Goal: Find specific page/section: Find specific page/section

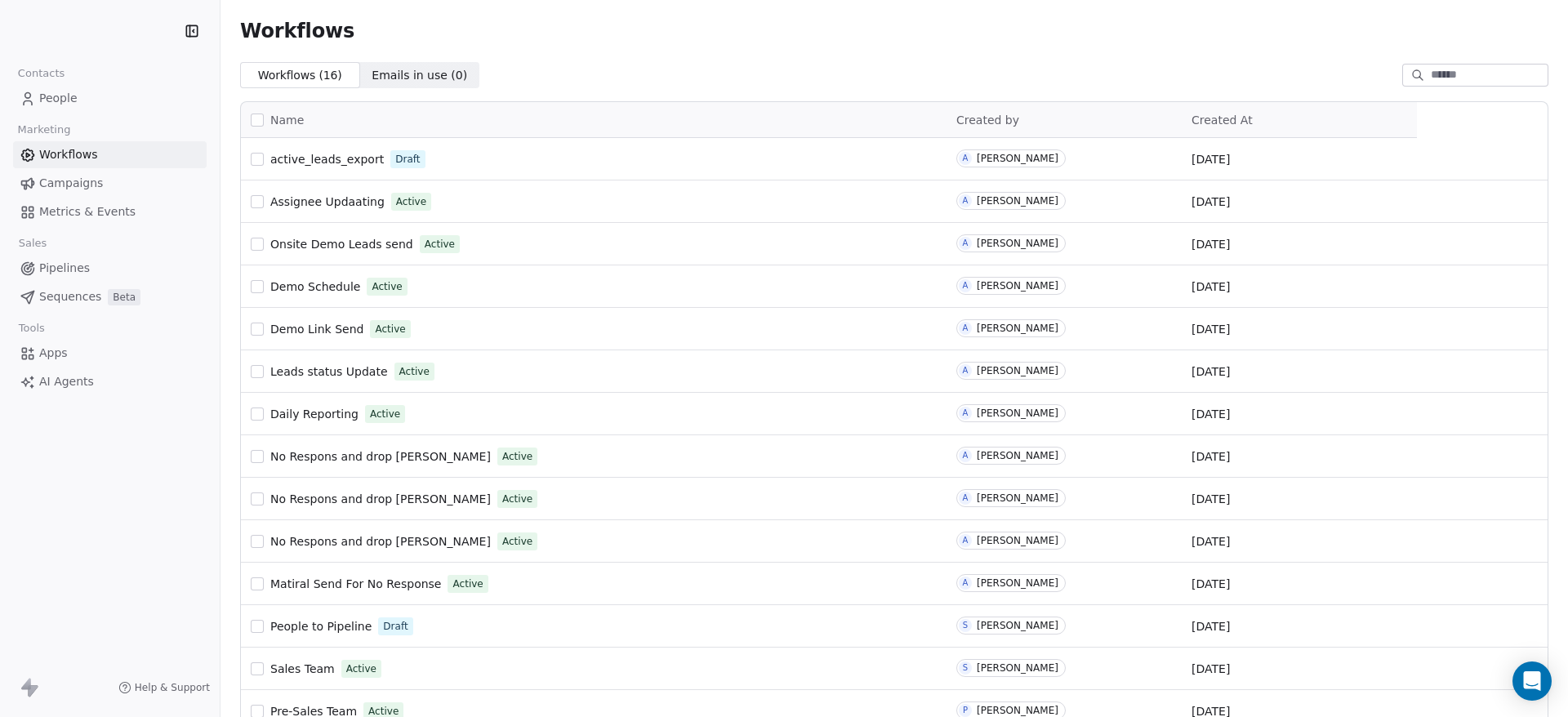
click at [65, 92] on span "People" at bounding box center [58, 98] width 38 height 17
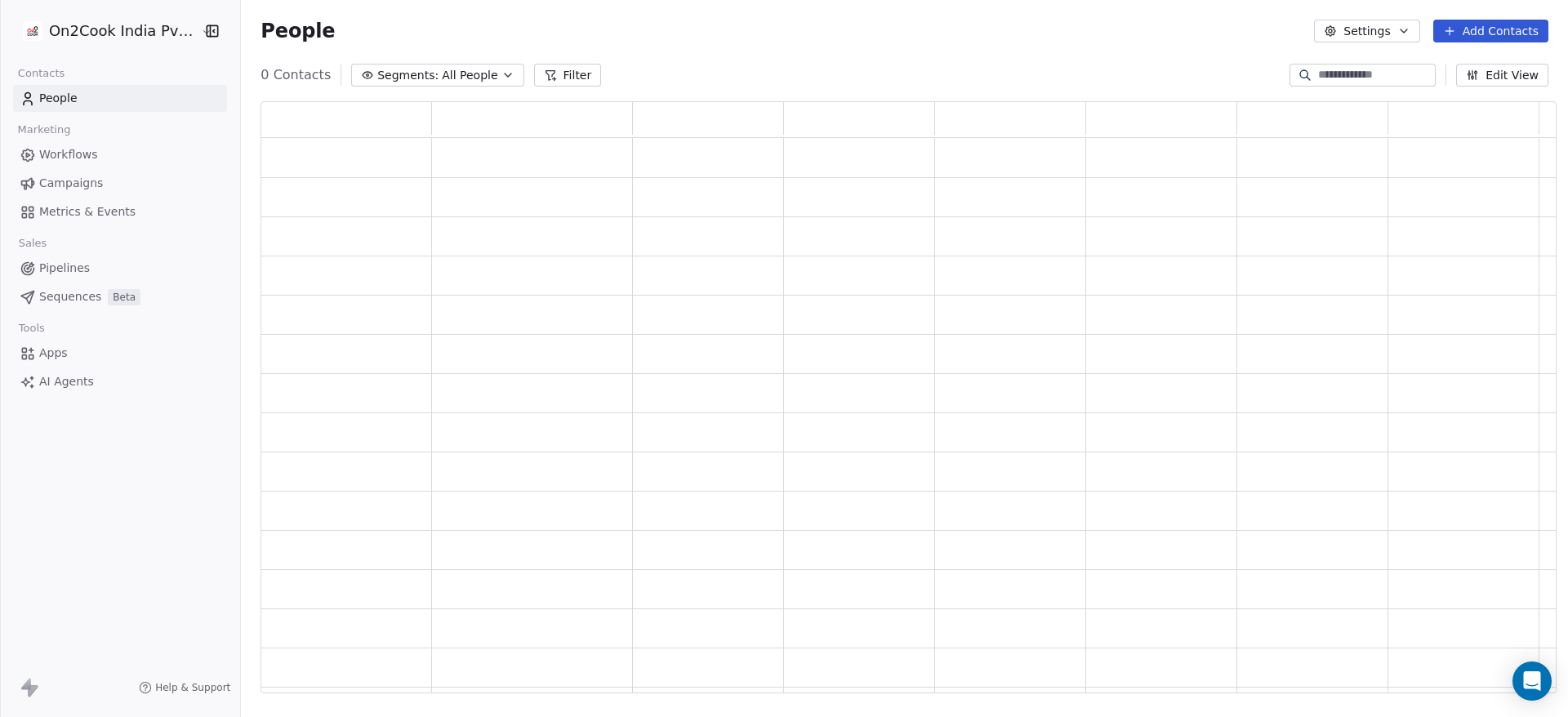
scroll to position [572, 1277]
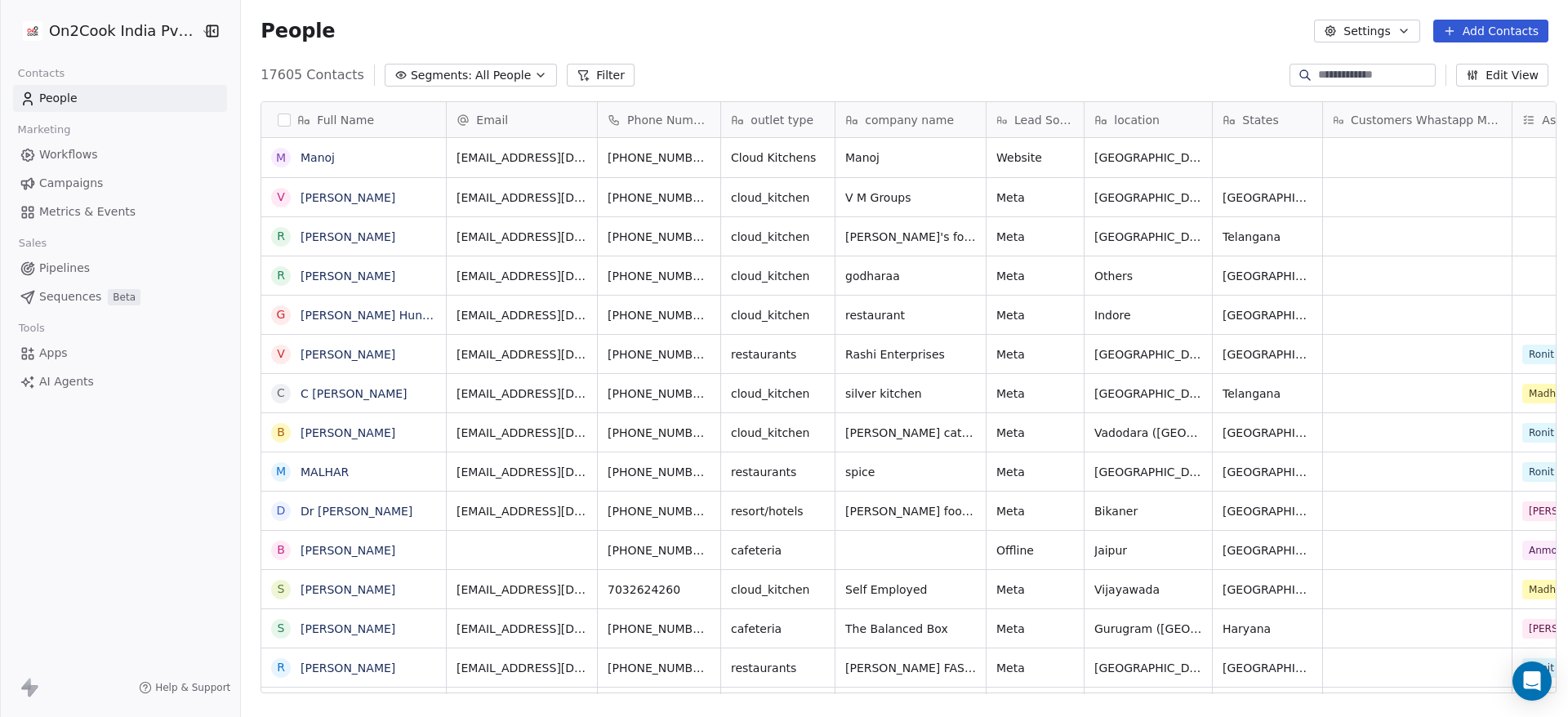
click at [1318, 77] on input at bounding box center [1375, 74] width 114 height 16
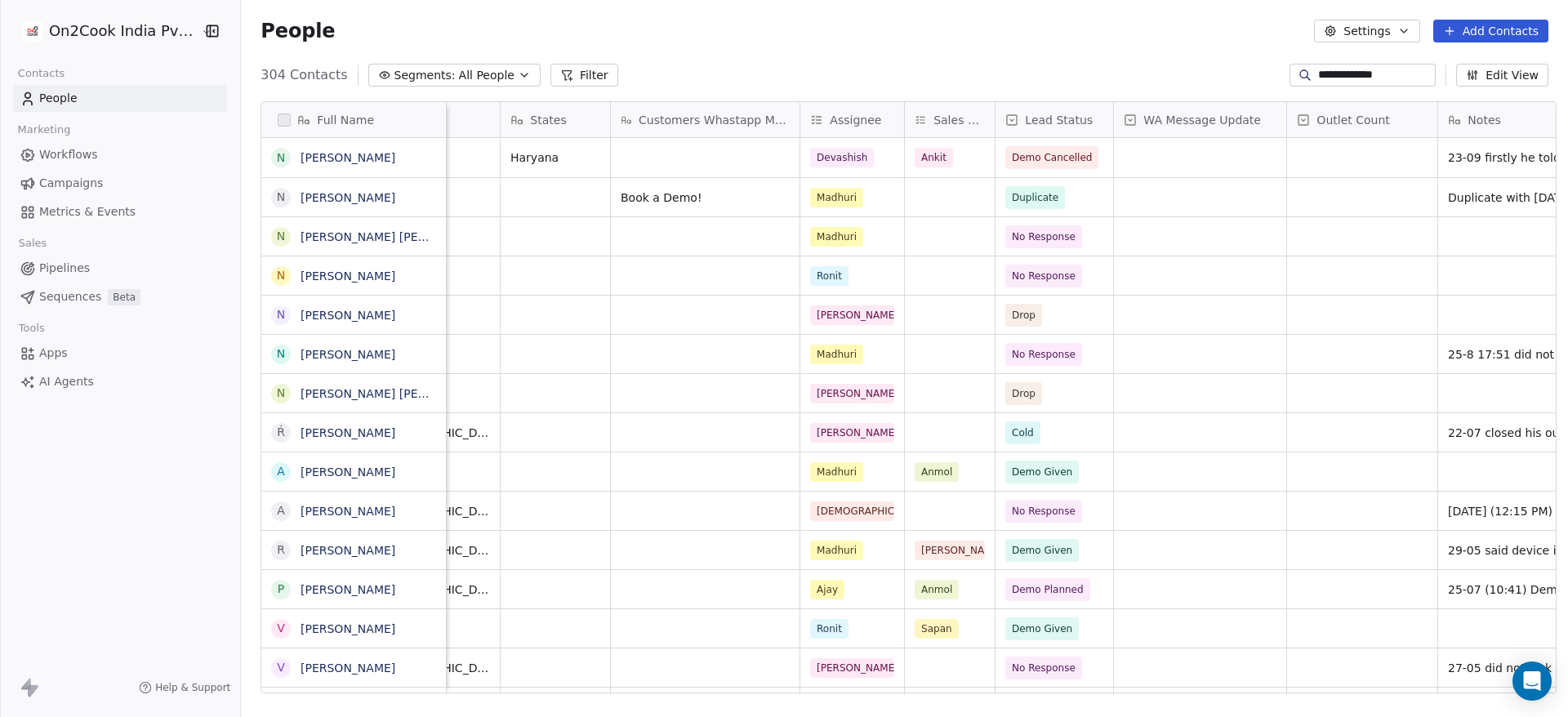
scroll to position [0, 715]
click at [329, 158] on link "[PERSON_NAME]" at bounding box center [348, 157] width 95 height 13
click at [1356, 79] on input "**********" at bounding box center [1375, 74] width 114 height 16
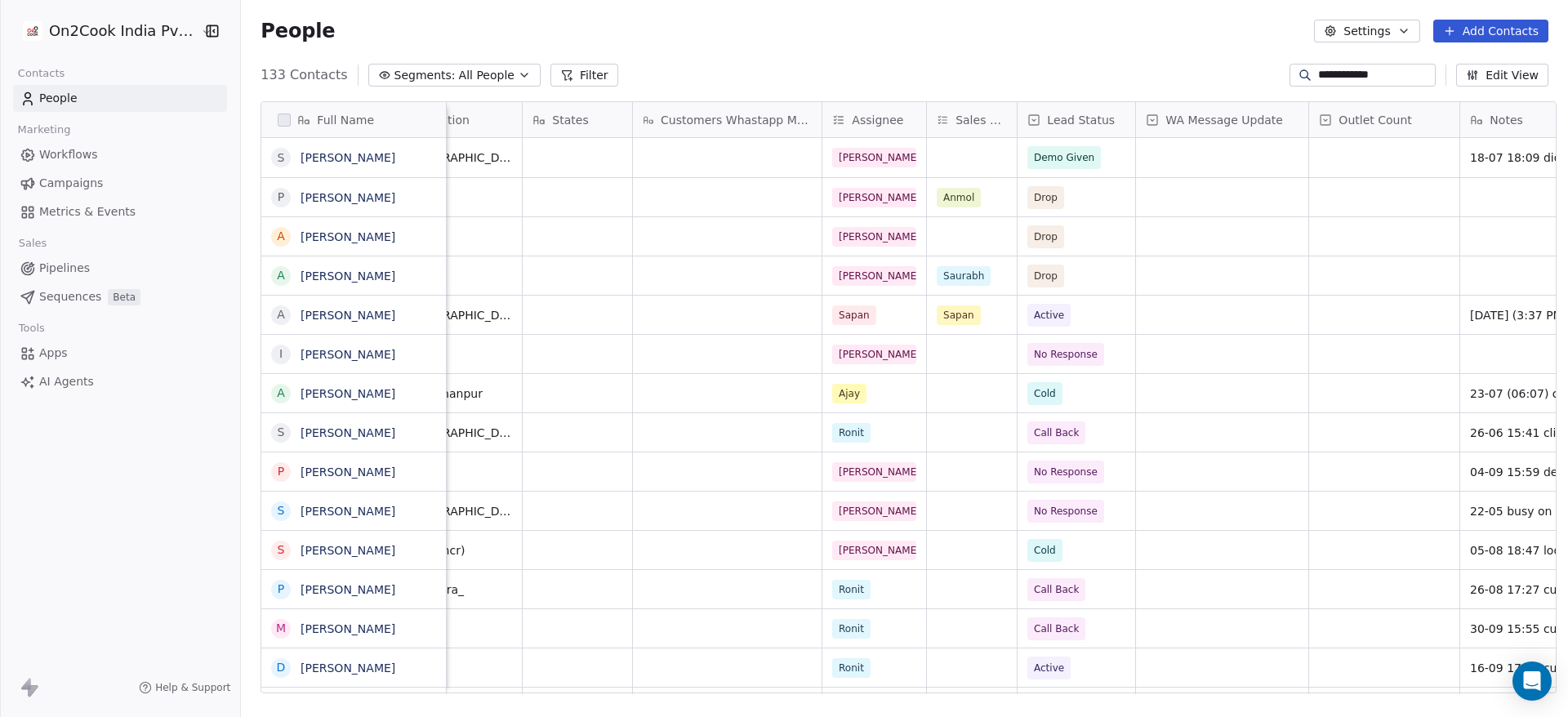
scroll to position [0, 693]
type input "**********"
click at [301, 156] on link "Sunil Khanna" at bounding box center [348, 157] width 95 height 13
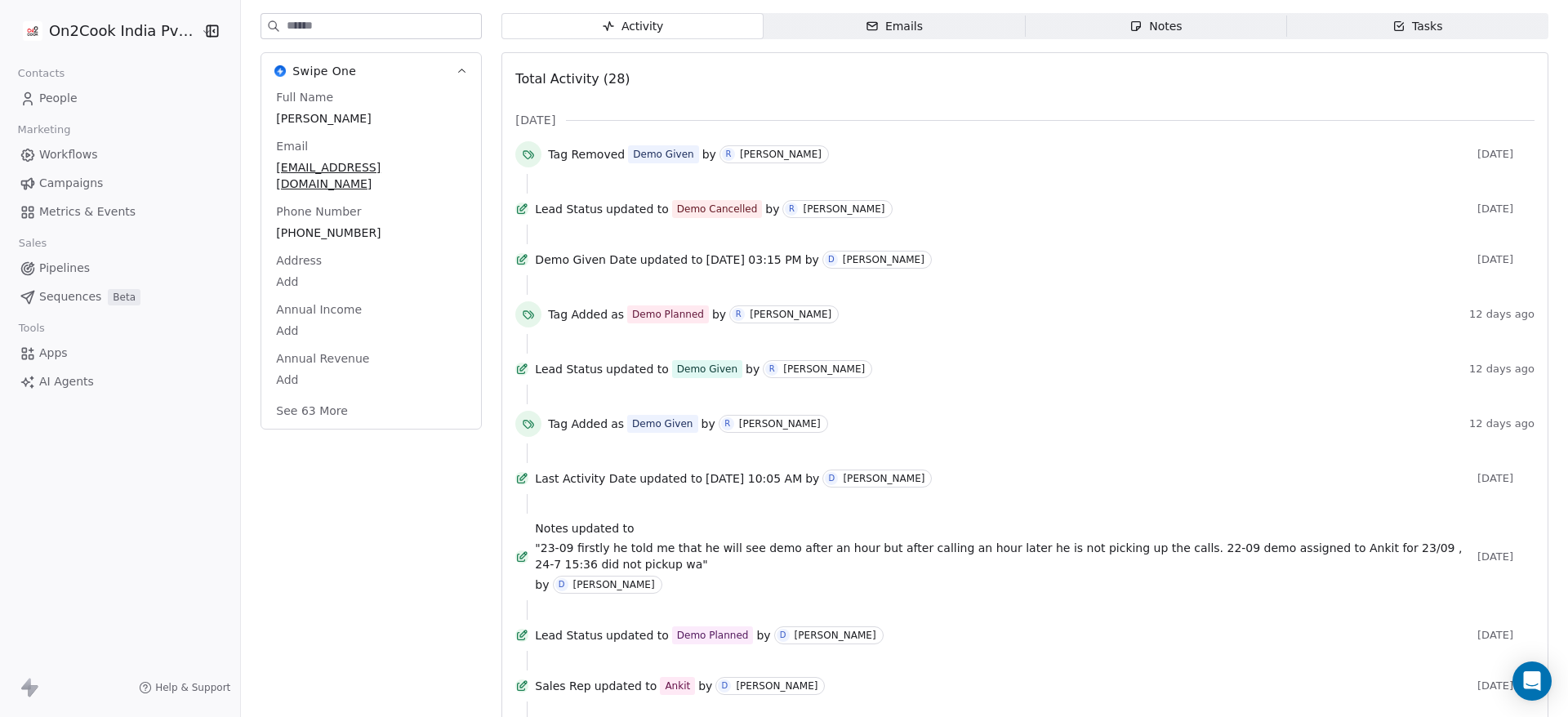
scroll to position [189, 0]
click at [811, 201] on div "Lead Status updated to Demo Cancelled by [PERSON_NAME] [DATE]" at bounding box center [1024, 211] width 1019 height 25
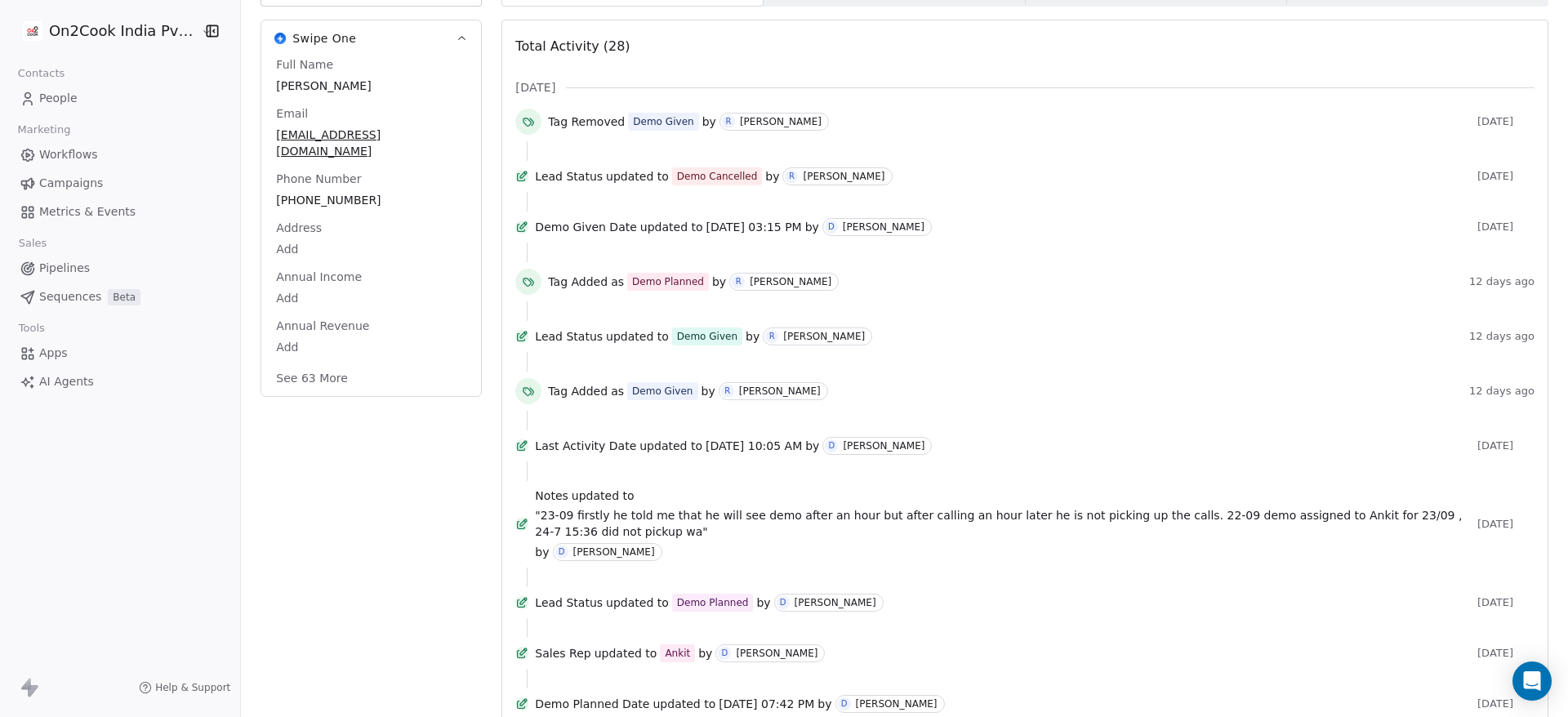
scroll to position [223, 0]
click at [65, 93] on span "People" at bounding box center [58, 98] width 38 height 17
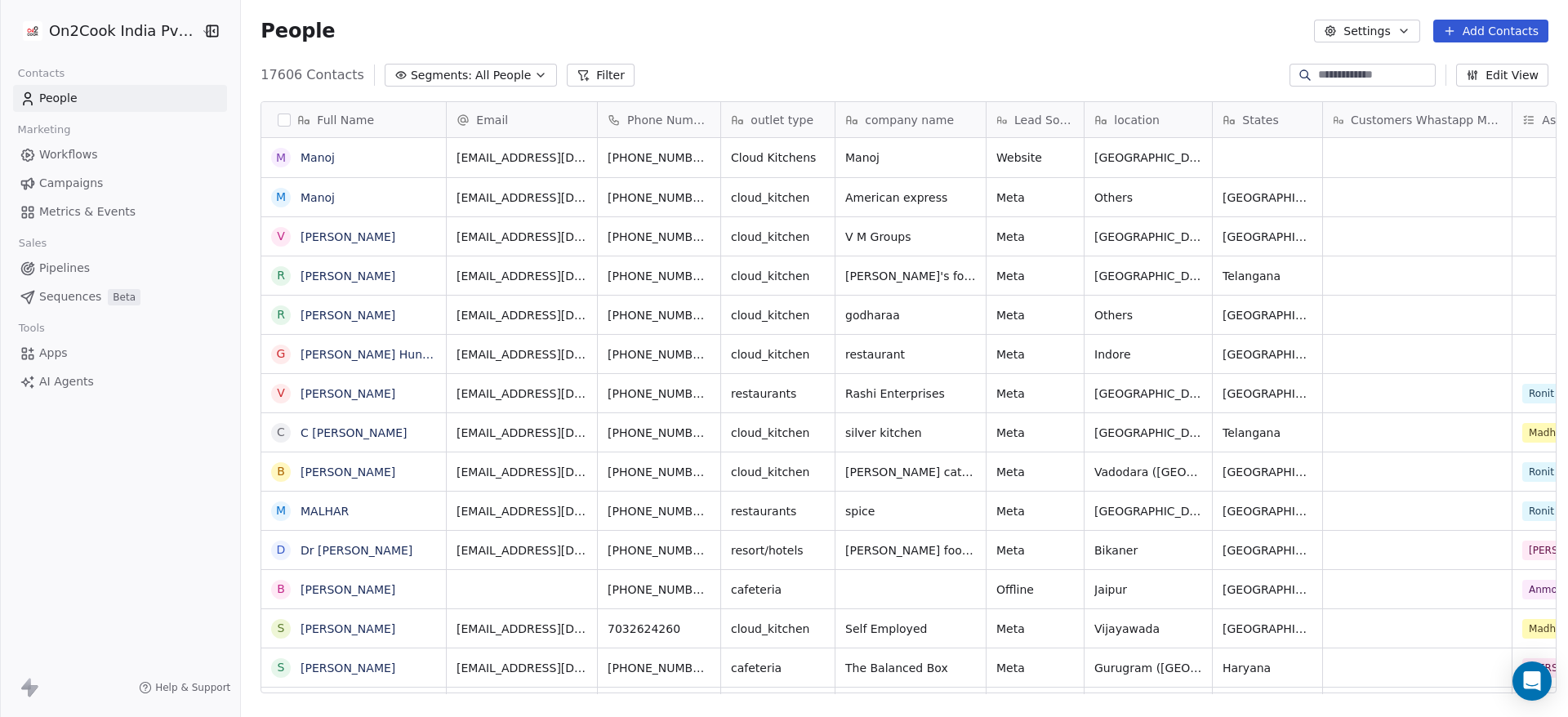
scroll to position [611, 1315]
click at [1318, 79] on input at bounding box center [1375, 74] width 114 height 16
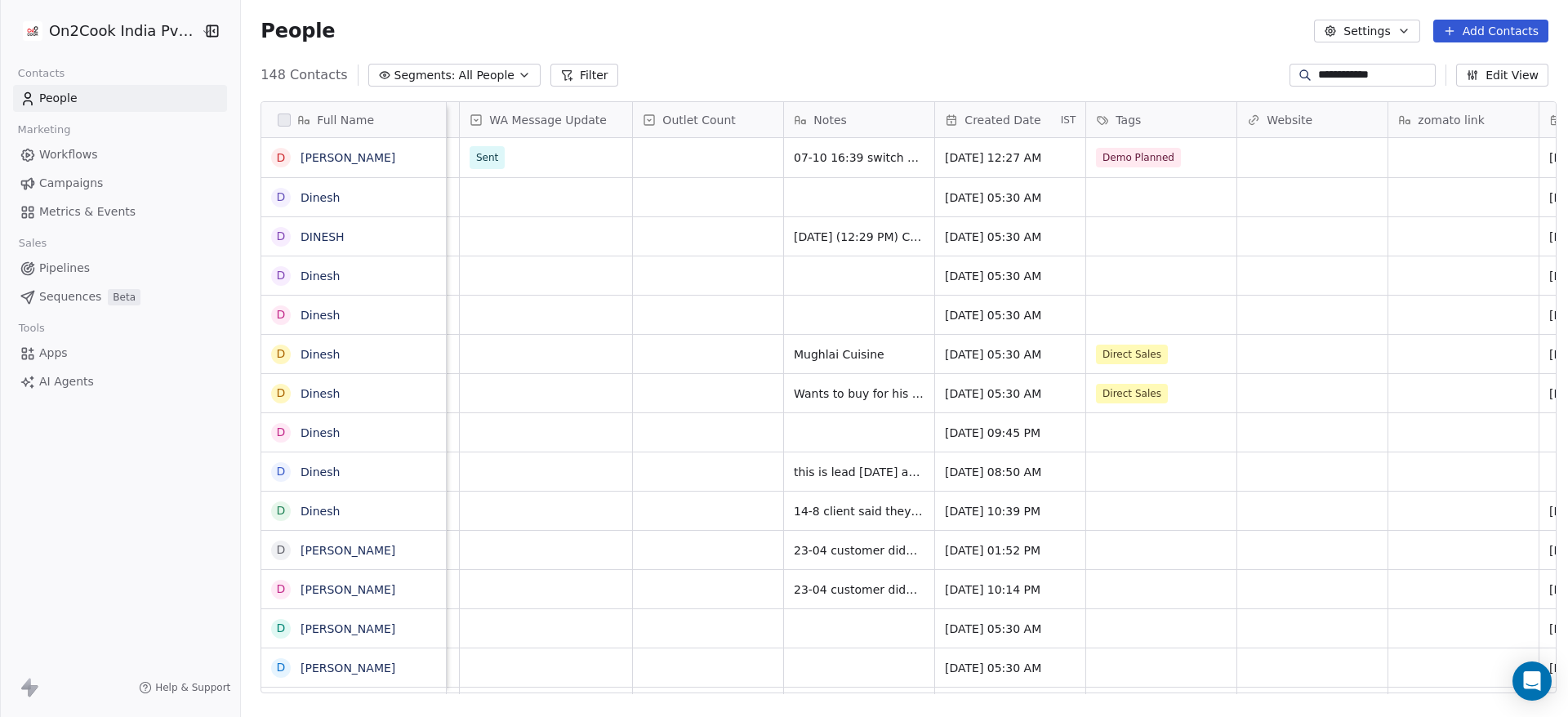
scroll to position [0, 1408]
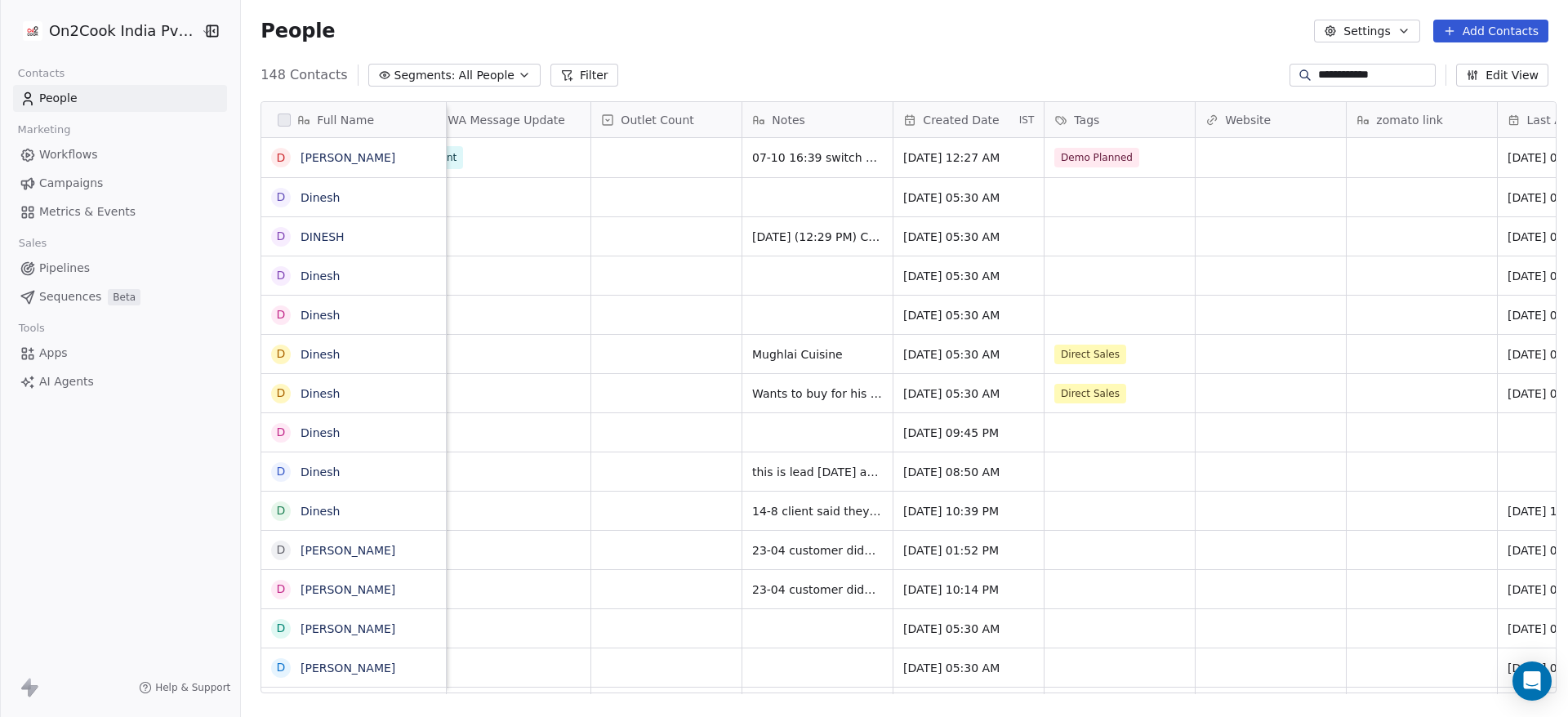
type input "**********"
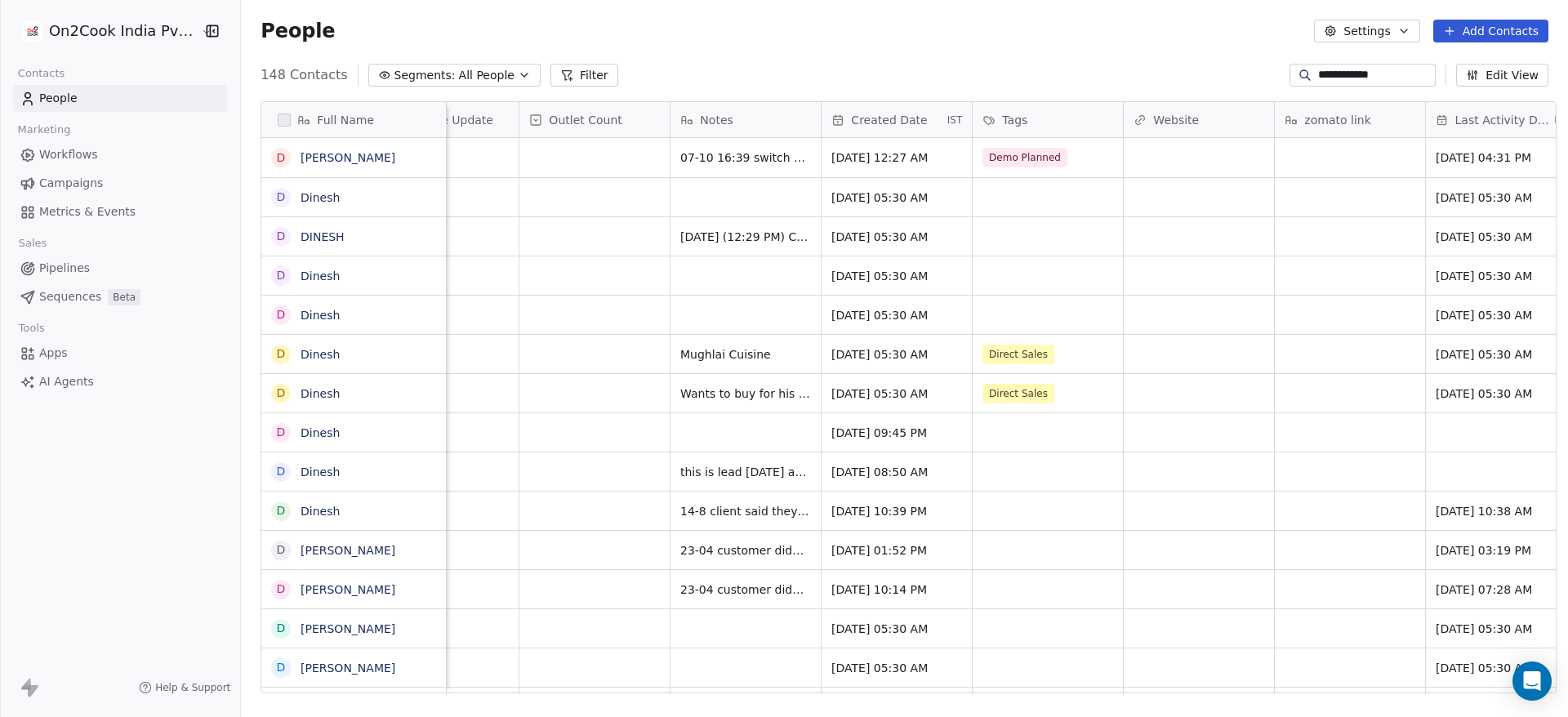
scroll to position [0, 1503]
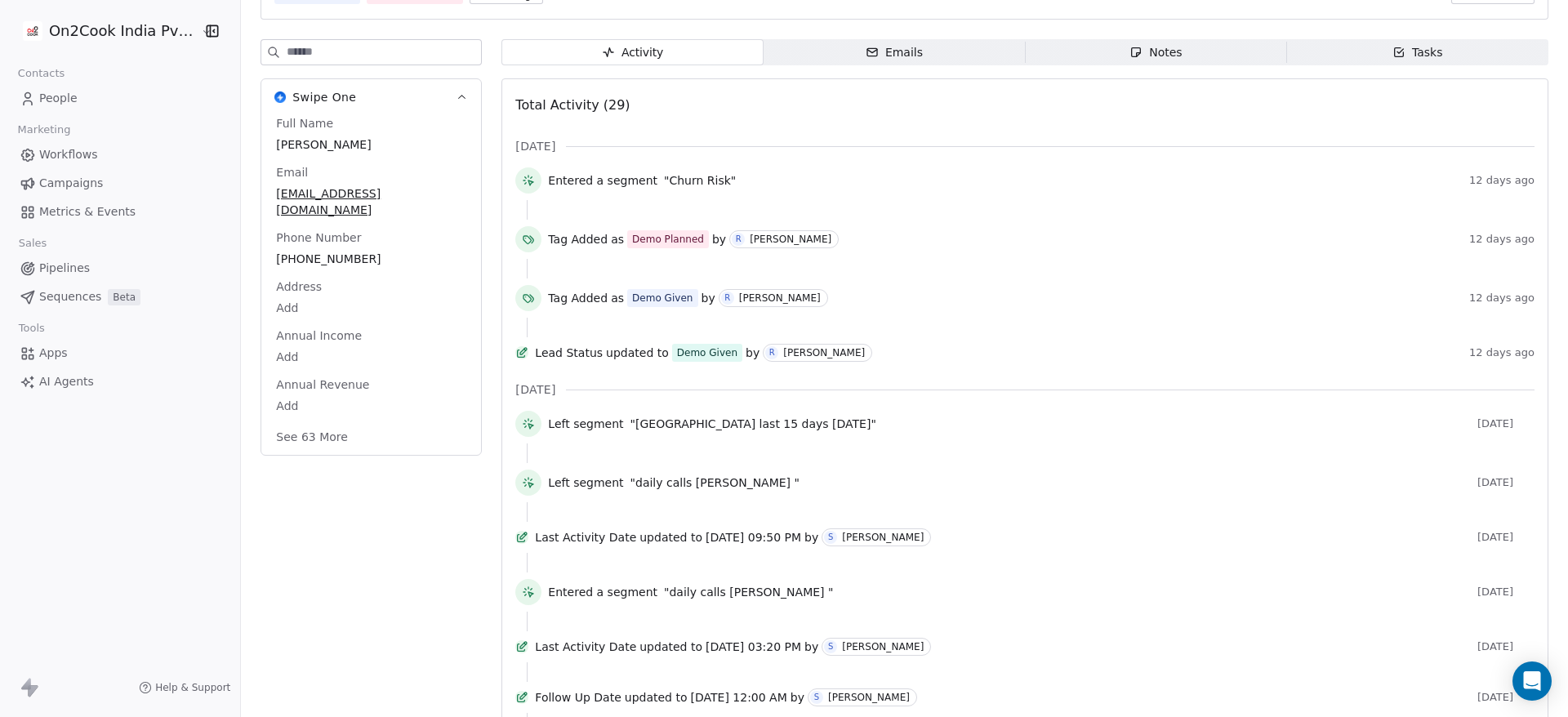
scroll to position [163, 0]
